Goal: Information Seeking & Learning: Learn about a topic

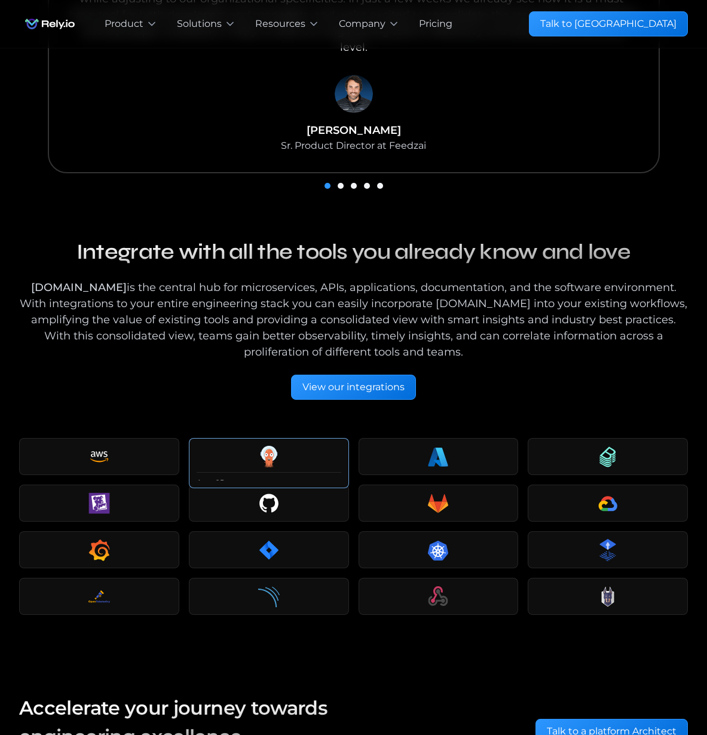
scroll to position [1997, 0]
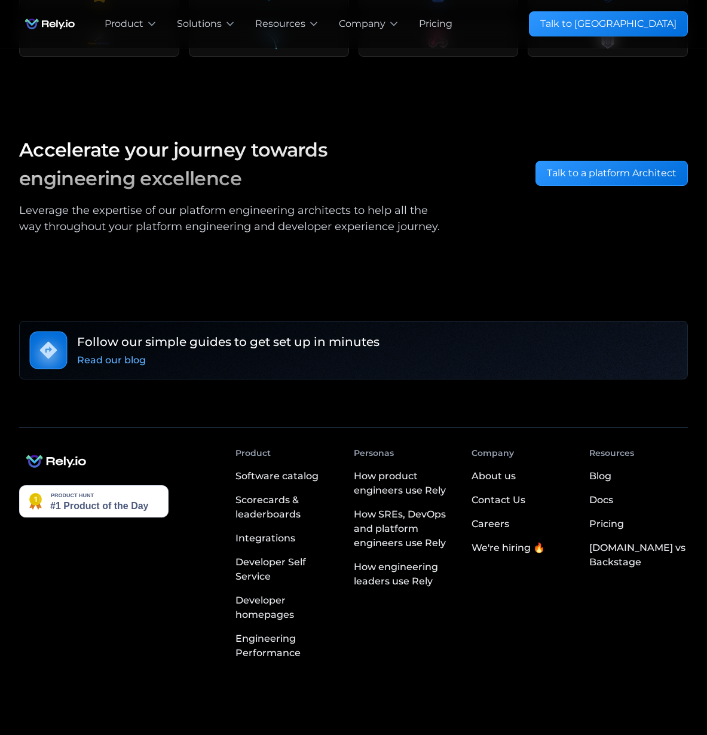
click at [602, 517] on div "Pricing" at bounding box center [606, 524] width 35 height 14
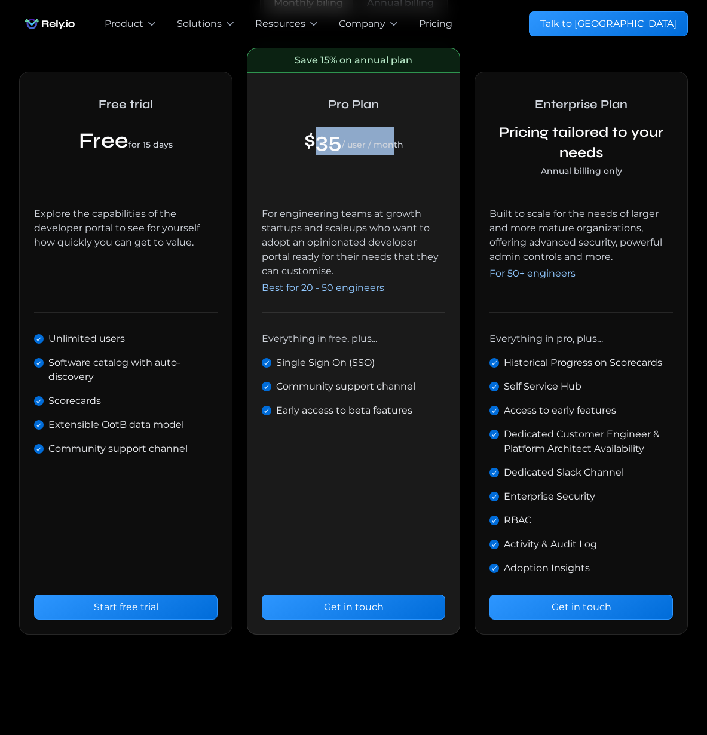
drag, startPoint x: 385, startPoint y: 146, endPoint x: 312, endPoint y: 143, distance: 73.6
click at [312, 143] on div "$35 / user / month" at bounding box center [353, 141] width 99 height 28
drag, startPoint x: 93, startPoint y: 148, endPoint x: 173, endPoint y: 167, distance: 82.5
click at [183, 151] on div "Free for 15 days" at bounding box center [125, 141] width 183 height 28
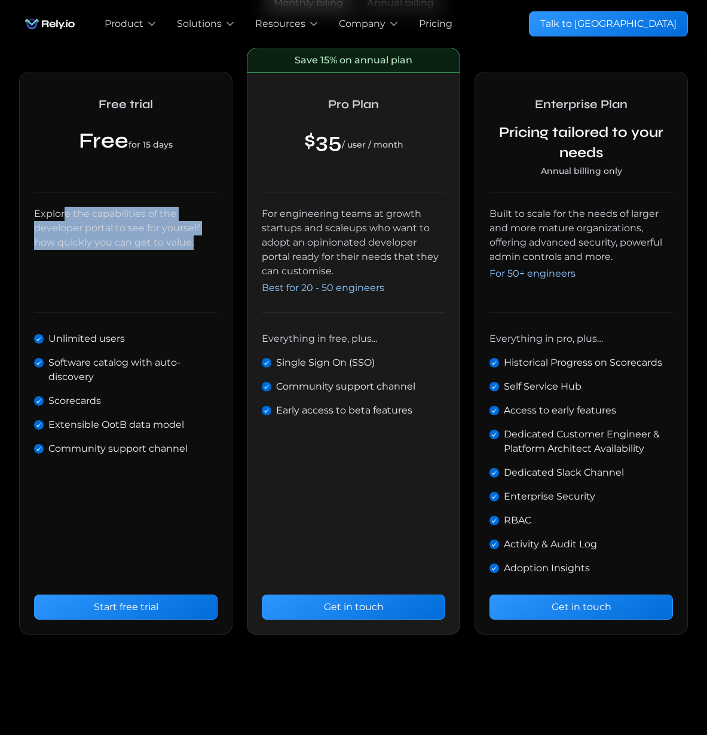
drag, startPoint x: 63, startPoint y: 208, endPoint x: 127, endPoint y: 284, distance: 99.3
click at [151, 264] on div "Explore the capabilities of the developer portal to see for yourself how quickl…" at bounding box center [125, 252] width 183 height 91
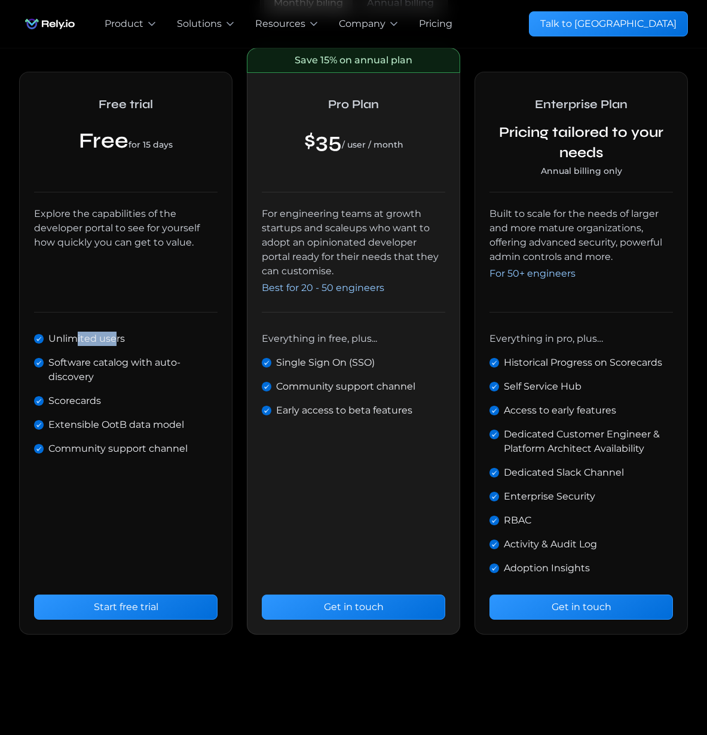
drag, startPoint x: 89, startPoint y: 338, endPoint x: 95, endPoint y: 364, distance: 26.4
click at [111, 347] on div "Unlimited users Software catalog with auto-discovery Scorecards Extensible OotB…" at bounding box center [125, 394] width 183 height 124
drag, startPoint x: 93, startPoint y: 368, endPoint x: 130, endPoint y: 372, distance: 36.8
click at [130, 372] on div "Software catalog with auto-discovery" at bounding box center [132, 370] width 169 height 29
drag, startPoint x: 69, startPoint y: 405, endPoint x: 90, endPoint y: 397, distance: 22.9
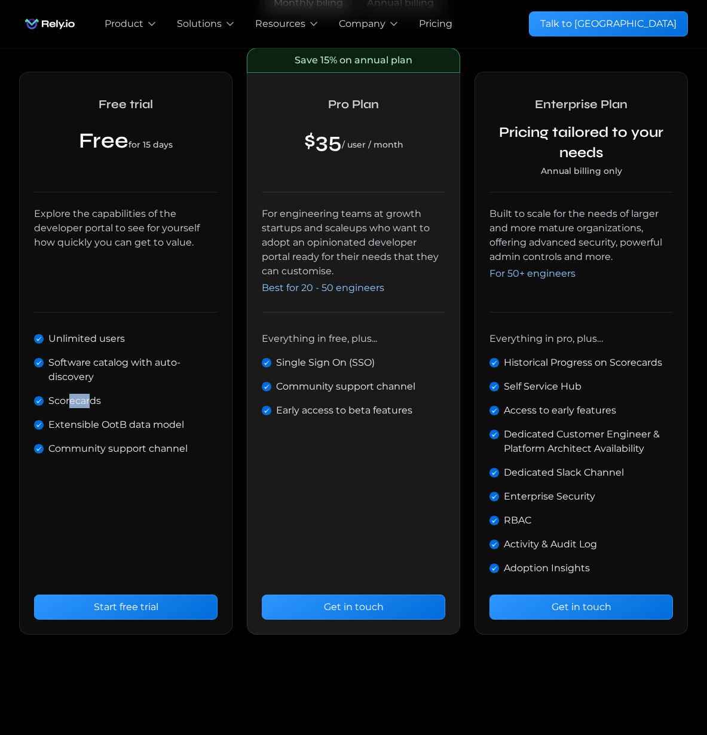
click at [90, 397] on div "Scorecards" at bounding box center [74, 401] width 53 height 14
drag, startPoint x: 73, startPoint y: 428, endPoint x: 149, endPoint y: 424, distance: 76.0
click at [149, 424] on div "Extensible OotB data model" at bounding box center [116, 425] width 136 height 14
drag, startPoint x: 99, startPoint y: 448, endPoint x: 159, endPoint y: 442, distance: 60.7
click at [156, 442] on div "Community support channel" at bounding box center [117, 449] width 139 height 14
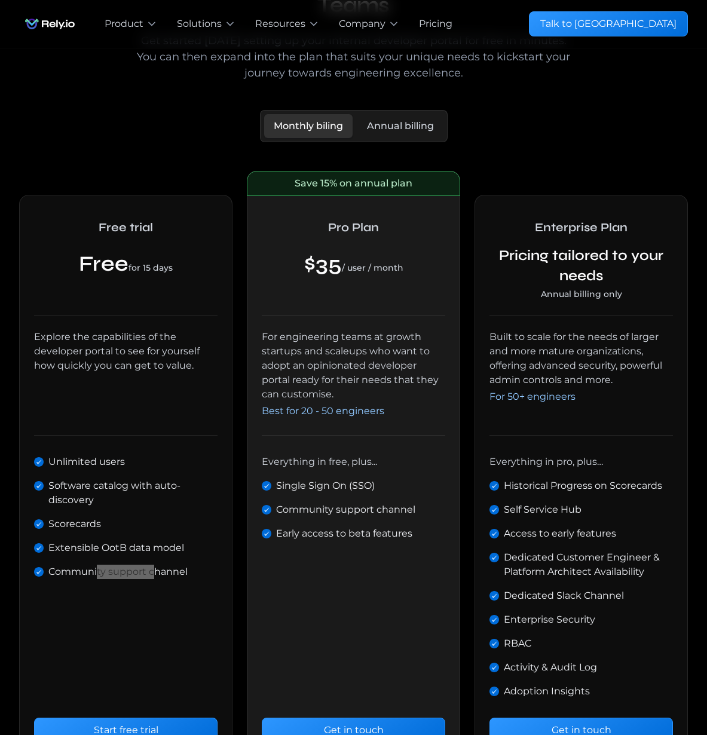
scroll to position [287, 0]
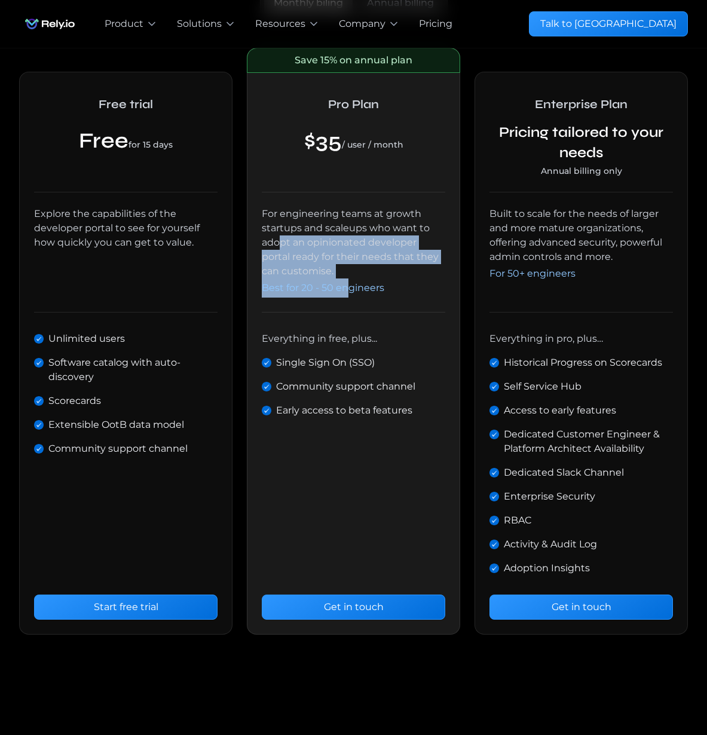
drag, startPoint x: 293, startPoint y: 246, endPoint x: 351, endPoint y: 281, distance: 68.7
click at [351, 280] on div "For engineering teams at growth startups and scaleups who want to adopt an opin…" at bounding box center [353, 252] width 183 height 91
click at [381, 273] on div "For engineering teams at growth startups and scaleups who want to adopt an opin…" at bounding box center [353, 252] width 183 height 91
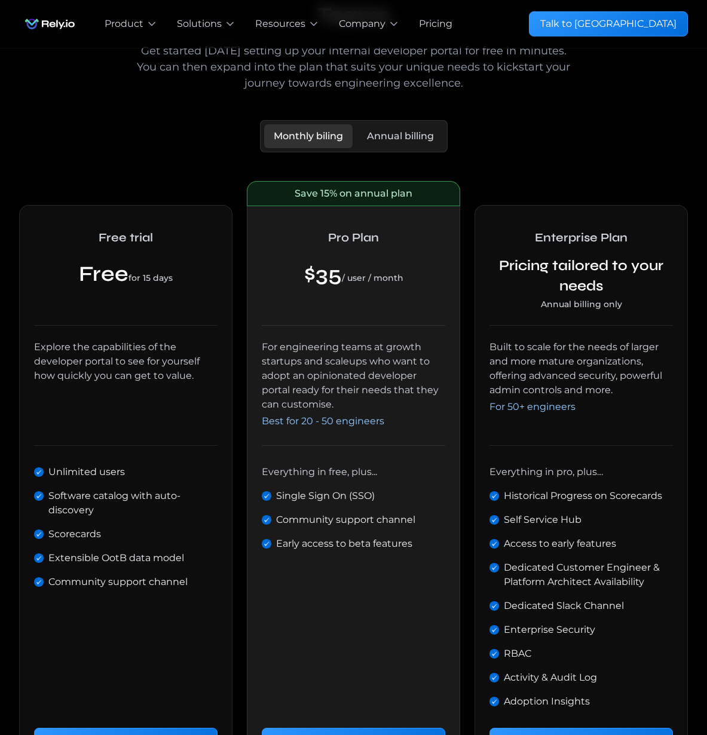
scroll to position [0, 0]
